Goal: Navigation & Orientation: Find specific page/section

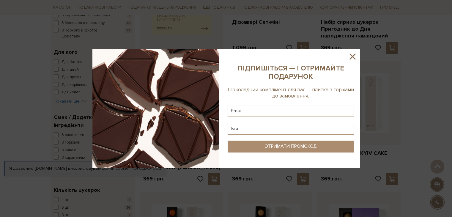
scroll to position [234, 0]
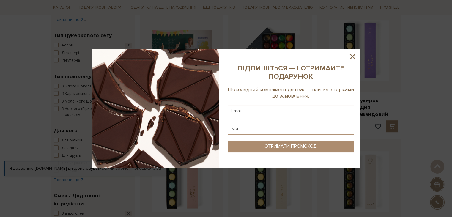
click at [355, 55] on icon at bounding box center [352, 56] width 10 height 10
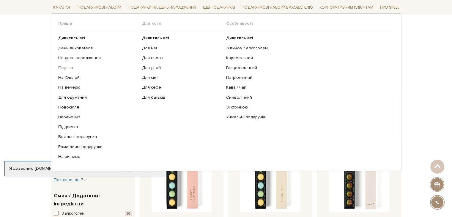
click at [73, 67] on link "Подяка" at bounding box center [98, 67] width 80 height 5
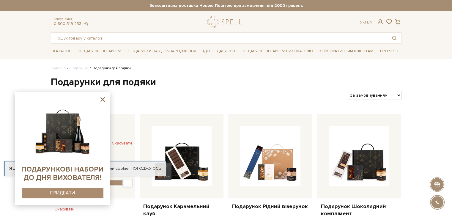
click at [102, 99] on icon at bounding box center [102, 99] width 7 height 7
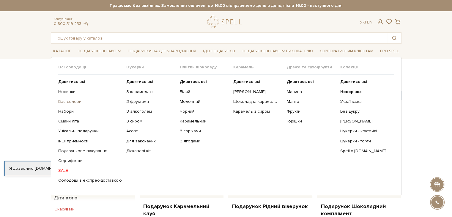
click at [73, 102] on link "Бестселери" at bounding box center [90, 101] width 64 height 5
